Goal: Task Accomplishment & Management: Use online tool/utility

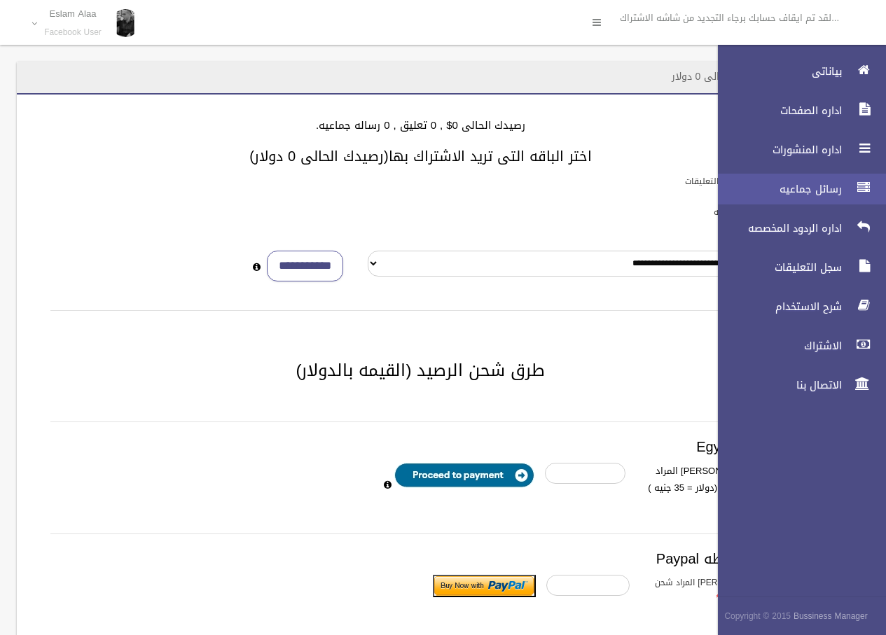
click at [820, 177] on link "رسائل جماعيه" at bounding box center [796, 189] width 180 height 31
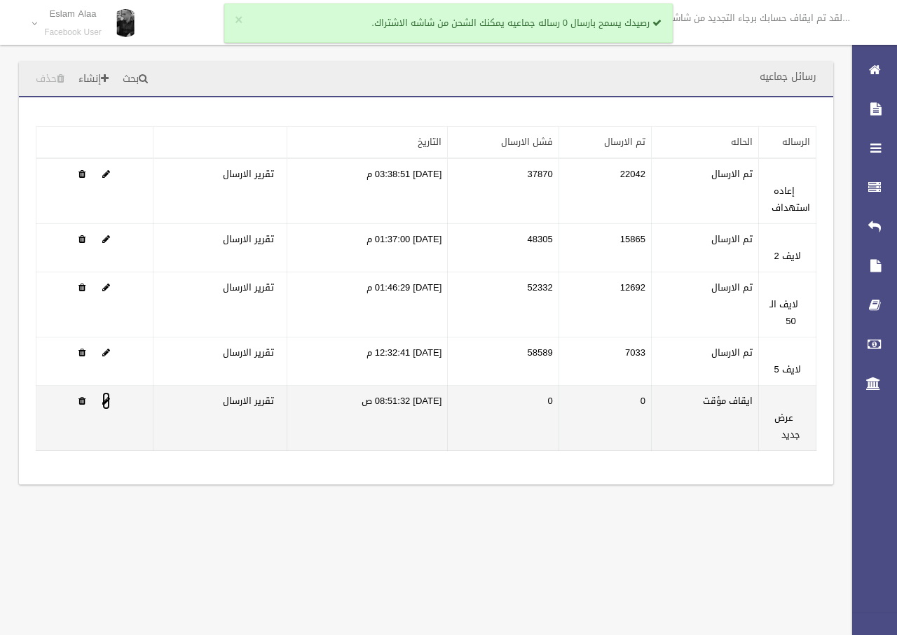
click at [104, 398] on span at bounding box center [106, 401] width 8 height 9
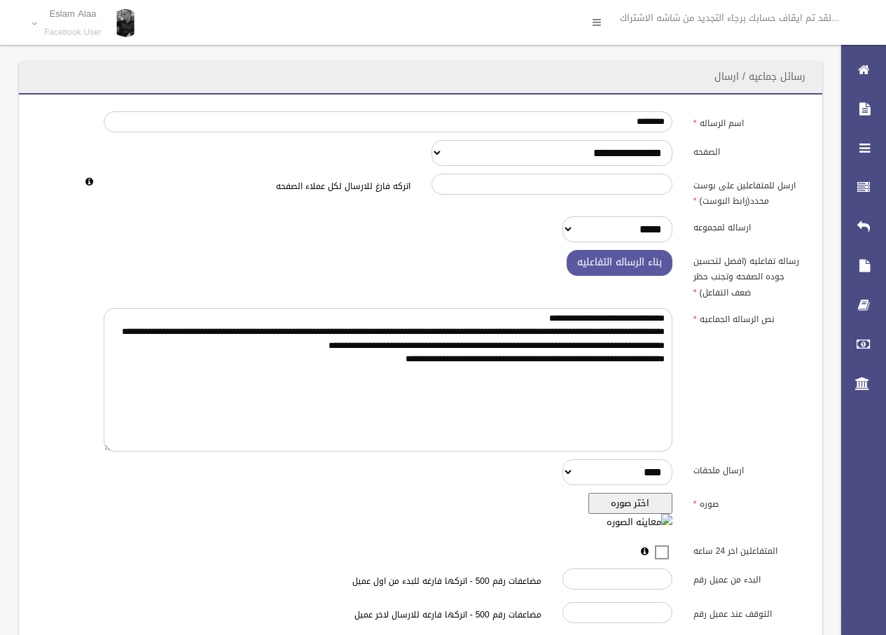
scroll to position [131, 0]
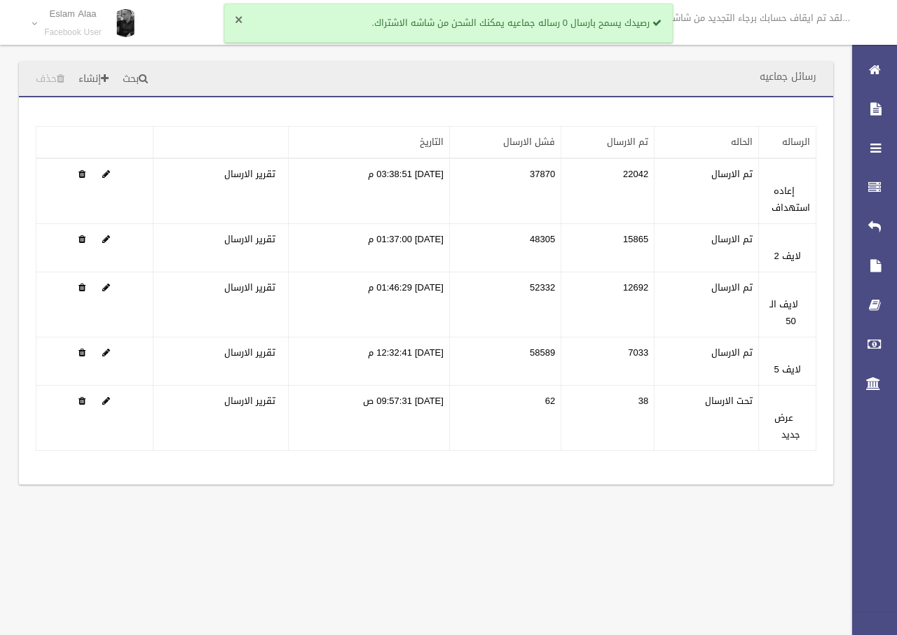
click at [237, 20] on button "×" at bounding box center [239, 20] width 8 height 14
